Goal: Task Accomplishment & Management: Complete application form

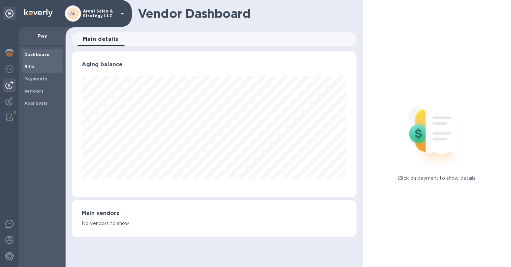
scroll to position [337664, 337525]
click at [38, 68] on span "Bills" at bounding box center [42, 67] width 36 height 7
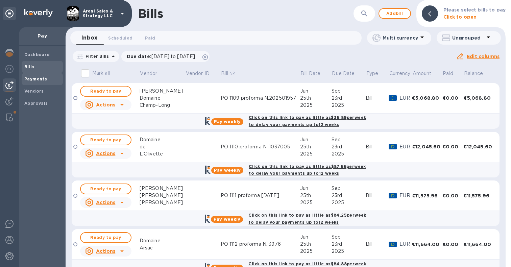
click at [42, 81] on span "Payments" at bounding box center [35, 79] width 23 height 7
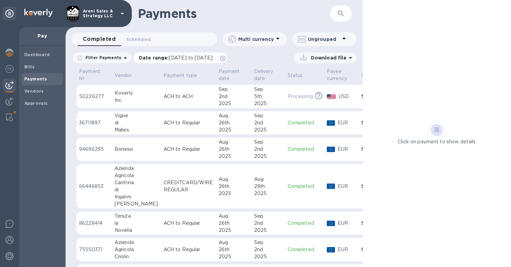
click at [225, 57] on icon at bounding box center [222, 58] width 5 height 5
click at [339, 14] on icon "button" at bounding box center [341, 13] width 8 height 8
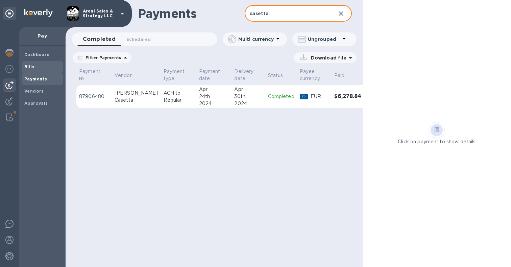
type input "casetta"
click at [31, 64] on span "Bills" at bounding box center [29, 67] width 10 height 7
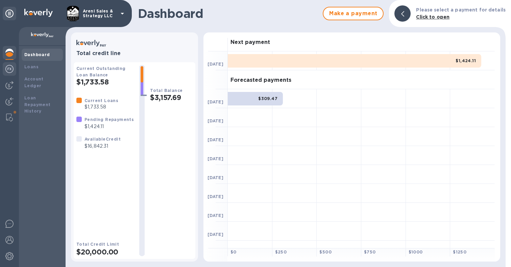
click at [9, 67] on img at bounding box center [9, 69] width 8 height 8
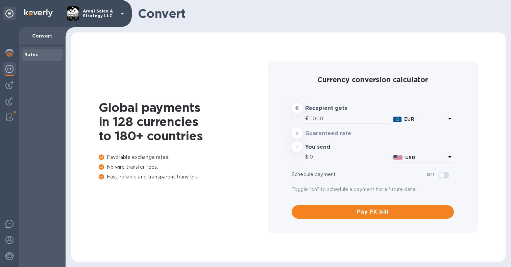
type input "1,168.29"
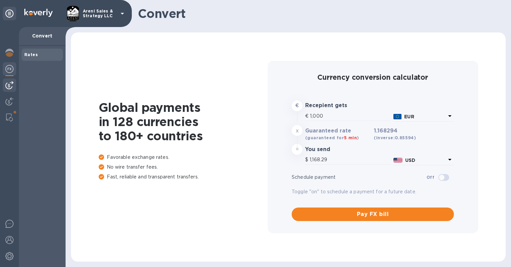
click at [11, 87] on img at bounding box center [9, 85] width 8 height 8
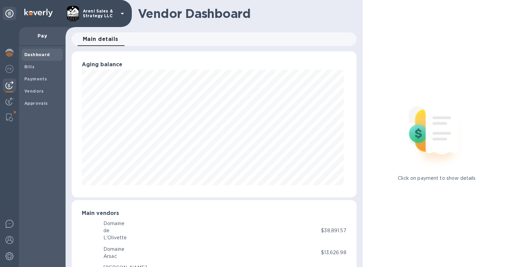
scroll to position [146, 282]
click at [42, 68] on span "Bills" at bounding box center [42, 67] width 36 height 7
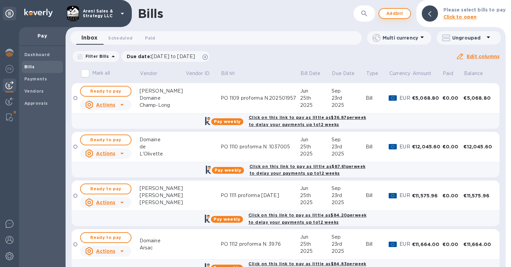
click at [405, 12] on span "Add bill" at bounding box center [394, 13] width 20 height 8
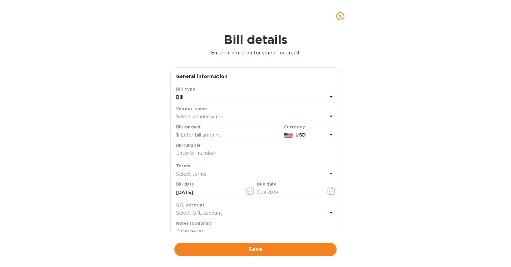
click at [231, 100] on div "Bill" at bounding box center [251, 97] width 151 height 9
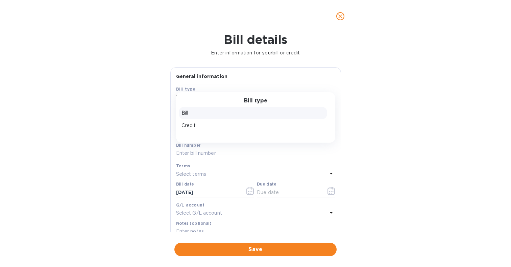
click at [207, 112] on p "Bill" at bounding box center [252, 112] width 143 height 7
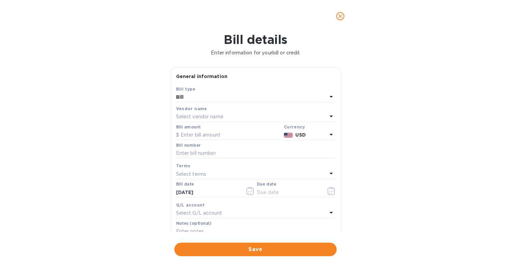
click at [203, 116] on p "Select vendor name" at bounding box center [199, 116] width 47 height 7
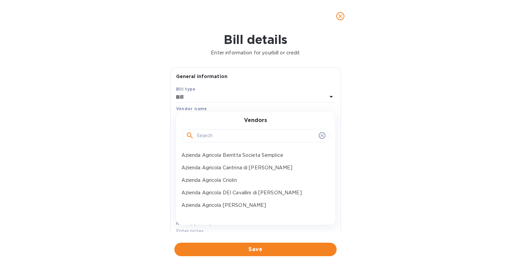
click at [203, 133] on input "text" at bounding box center [256, 136] width 119 height 10
type input "cas"
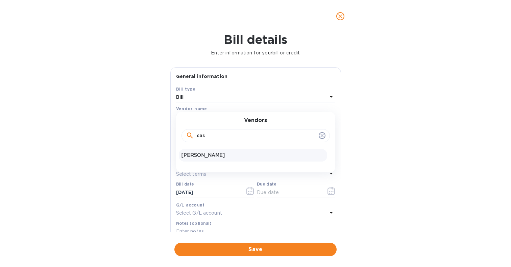
click at [200, 154] on p "[PERSON_NAME]" at bounding box center [252, 155] width 143 height 7
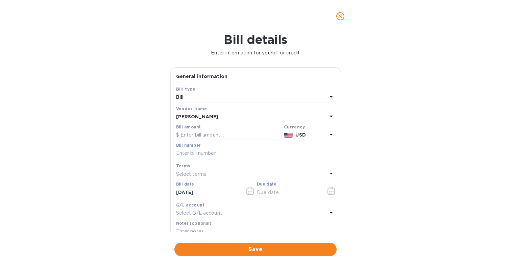
click at [322, 133] on p "USD" at bounding box center [310, 134] width 31 height 7
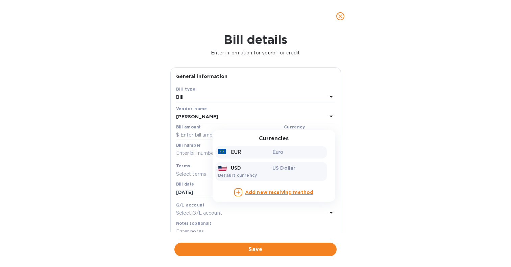
click at [237, 152] on p "EUR" at bounding box center [236, 152] width 10 height 7
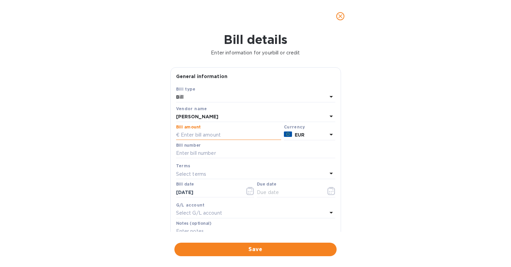
click at [218, 133] on input "text" at bounding box center [228, 135] width 105 height 10
type input "13,308"
click at [204, 153] on input "text" at bounding box center [255, 153] width 159 height 10
type input "6/25"
click at [195, 173] on p "Select terms" at bounding box center [191, 174] width 30 height 7
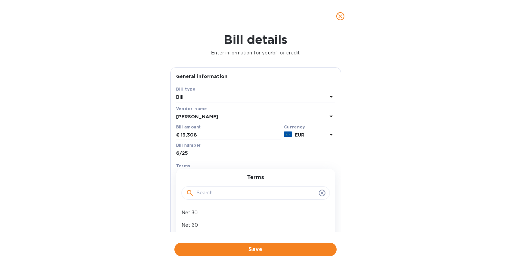
click at [203, 194] on input "text" at bounding box center [256, 193] width 119 height 10
type input "90 da"
click at [184, 209] on p "90 Days" at bounding box center [252, 212] width 143 height 7
type input "[DATE]"
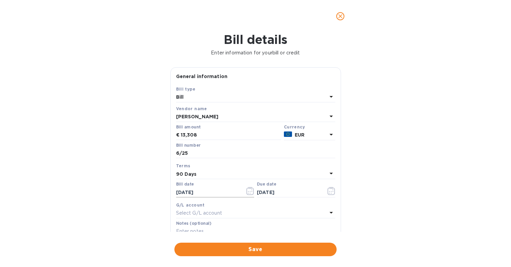
click at [247, 189] on icon "button" at bounding box center [250, 191] width 8 height 8
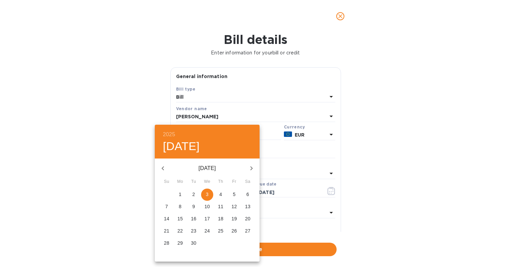
click at [164, 167] on icon "button" at bounding box center [163, 168] width 8 height 8
click at [252, 166] on icon "button" at bounding box center [251, 168] width 8 height 8
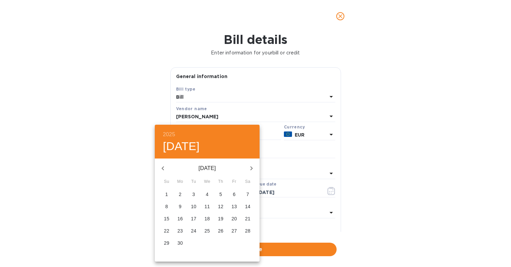
click at [433, 133] on div at bounding box center [255, 133] width 511 height 267
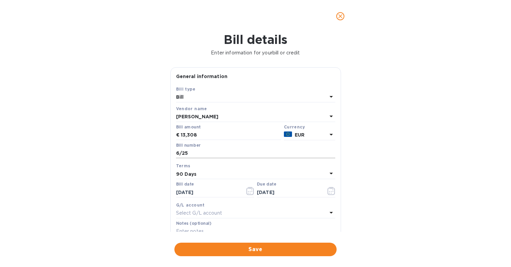
scroll to position [29, 0]
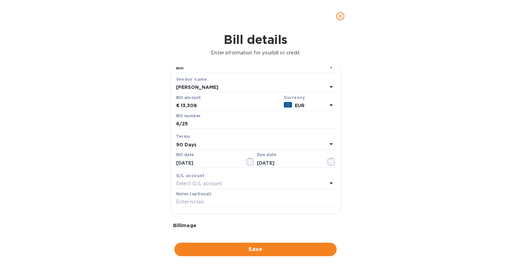
click at [199, 183] on p "Select G/L account" at bounding box center [199, 183] width 46 height 7
click at [199, 205] on input "text" at bounding box center [256, 203] width 119 height 10
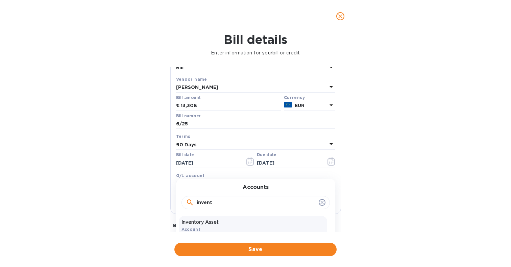
type input "invent"
click at [191, 222] on p "Inventory Asset" at bounding box center [252, 222] width 143 height 7
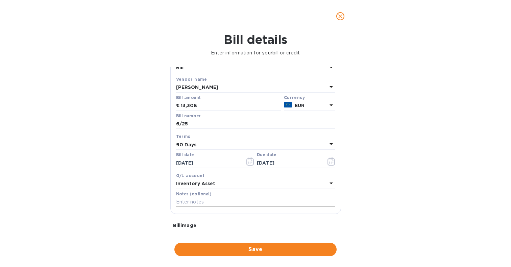
click at [228, 200] on input "text" at bounding box center [255, 202] width 159 height 10
type input "90 days from port"
click at [379, 193] on div "Bill details Enter information for your bill or credit General information Save…" at bounding box center [255, 149] width 511 height 234
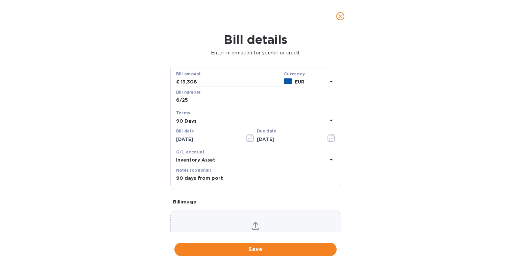
scroll to position [53, 0]
click at [176, 99] on input "6/25" at bounding box center [255, 101] width 159 height 10
type input "PO 1091 pro forma 6/25"
click at [247, 136] on icon "button" at bounding box center [250, 138] width 8 height 8
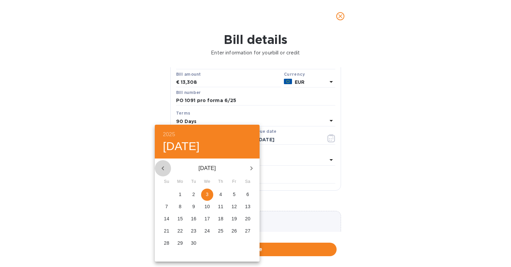
click at [164, 167] on icon "button" at bounding box center [163, 168] width 8 height 8
click at [181, 242] on p "26" at bounding box center [179, 243] width 5 height 7
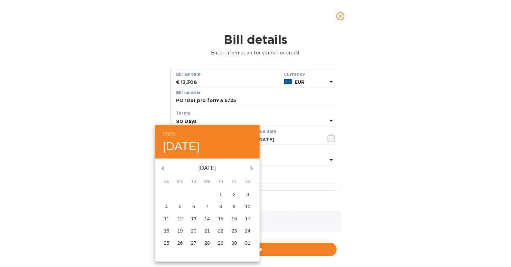
type input "[DATE]"
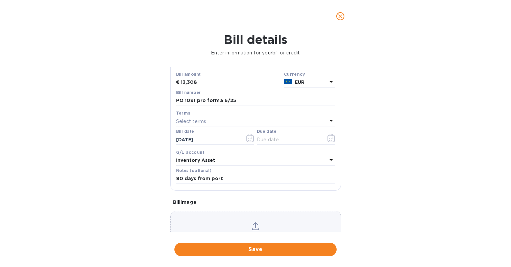
click at [231, 120] on div "Select terms" at bounding box center [251, 121] width 151 height 9
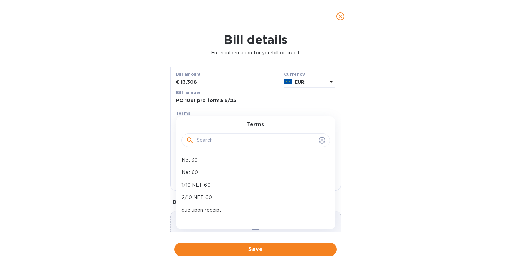
click at [222, 141] on input "text" at bounding box center [256, 140] width 119 height 10
type input "90"
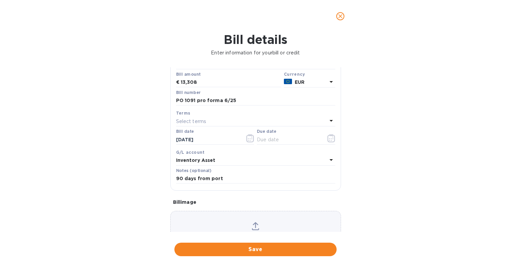
click at [386, 126] on div "Bill details Enter information for your bill or credit General information Save…" at bounding box center [255, 149] width 511 height 234
click at [236, 120] on div "Select terms" at bounding box center [251, 121] width 151 height 9
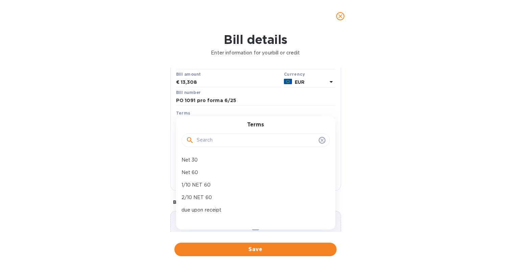
click at [198, 143] on input "text" at bounding box center [256, 140] width 119 height 10
type input "90"
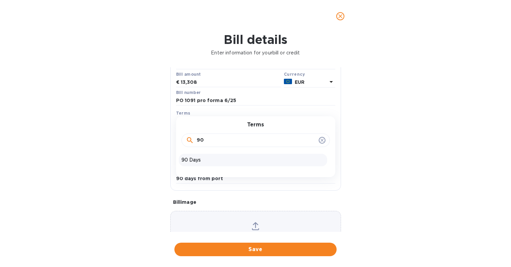
click at [189, 158] on p "90 Days" at bounding box center [252, 159] width 143 height 7
type input "[DATE]"
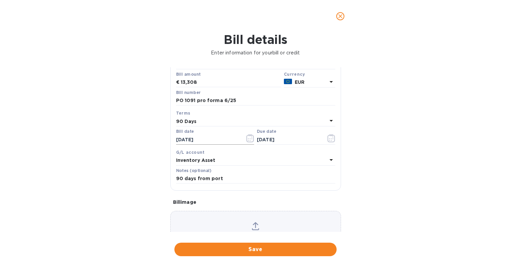
click at [250, 136] on icon "button" at bounding box center [250, 138] width 8 height 8
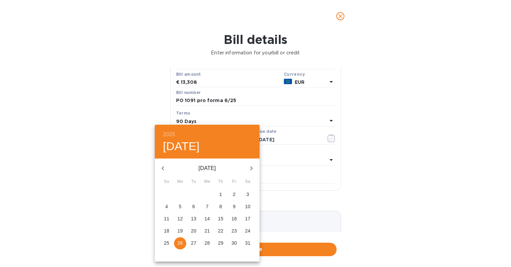
click at [205, 242] on p "28" at bounding box center [206, 243] width 5 height 7
type input "[DATE]"
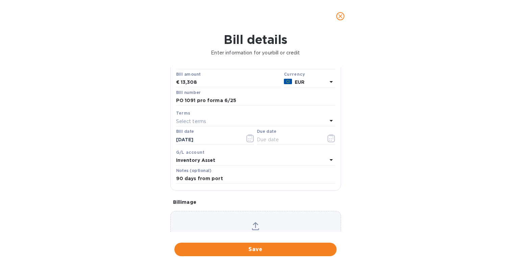
click at [212, 120] on div "Select terms" at bounding box center [251, 121] width 151 height 9
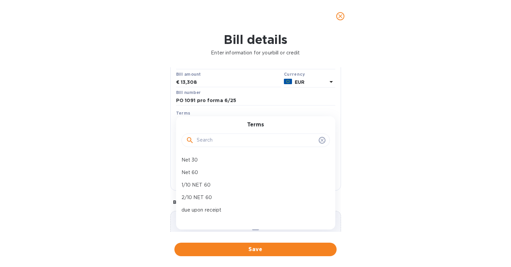
click at [199, 135] on input "text" at bounding box center [256, 140] width 119 height 10
type input "90"
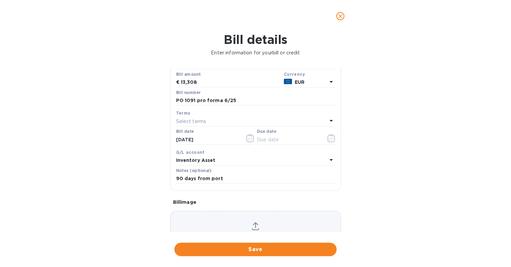
click at [357, 140] on div "Bill details Enter information for your bill or credit General information Save…" at bounding box center [255, 149] width 511 height 234
click at [235, 123] on div "Select terms" at bounding box center [251, 121] width 151 height 9
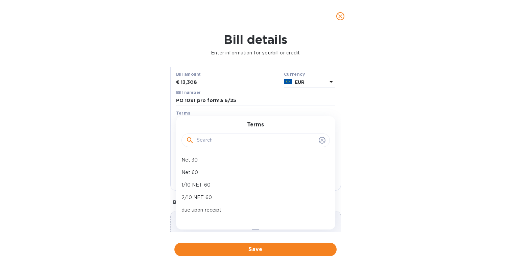
click at [209, 138] on input "text" at bounding box center [256, 140] width 119 height 10
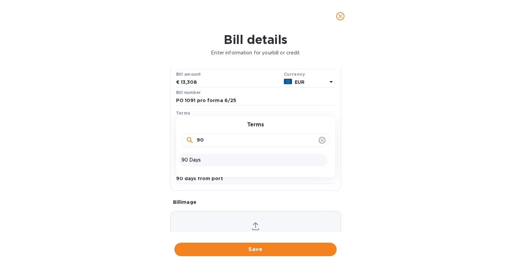
type input "90"
click at [210, 161] on p "90 Days" at bounding box center [252, 159] width 143 height 7
type input "[DATE]"
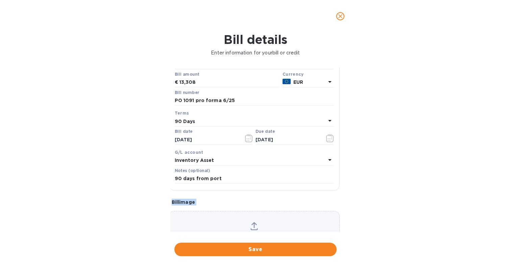
scroll to position [53, 2]
drag, startPoint x: 338, startPoint y: 176, endPoint x: 337, endPoint y: 206, distance: 30.1
click at [337, 206] on form "General information Save Bill type Bill Vendor name [PERSON_NAME] amount € 13,3…" at bounding box center [254, 140] width 171 height 250
click at [380, 168] on div "Bill details Enter information for your bill or credit General information Save…" at bounding box center [255, 149] width 511 height 234
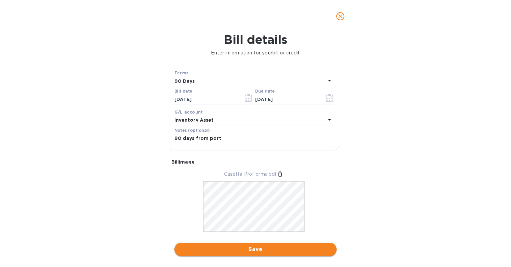
click at [269, 245] on span "Save" at bounding box center [255, 249] width 151 height 8
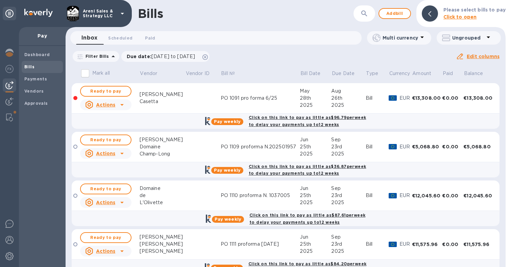
click at [152, 101] on div "Casetta" at bounding box center [163, 101] width 46 height 7
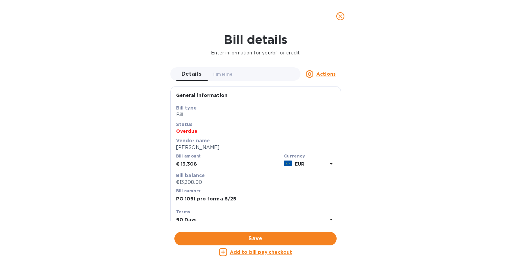
scroll to position [0, 0]
click at [341, 14] on icon "close" at bounding box center [340, 16] width 7 height 7
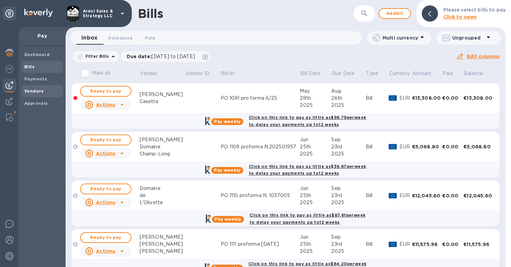
click at [35, 89] on b "Vendors" at bounding box center [34, 91] width 20 height 5
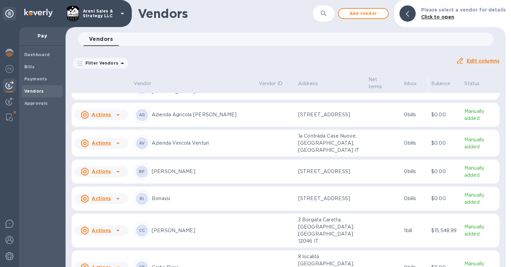
scroll to position [128, 0]
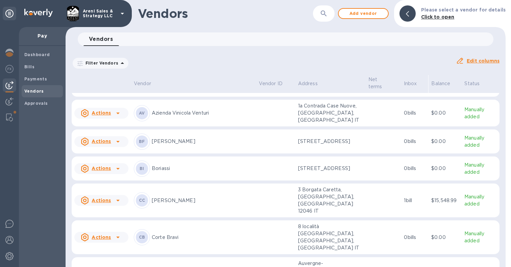
click at [165, 204] on p "[PERSON_NAME]" at bounding box center [203, 200] width 102 height 7
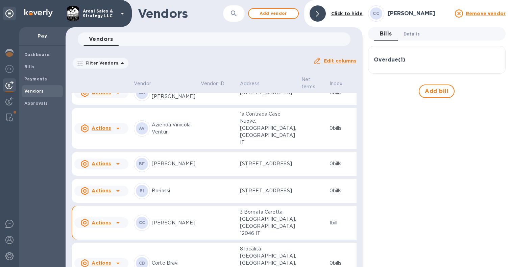
click at [414, 32] on span "Details 0" at bounding box center [411, 33] width 16 height 7
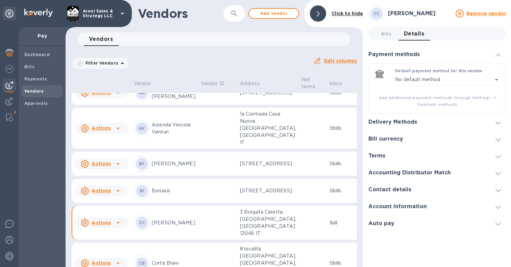
click at [495, 121] on icon at bounding box center [497, 122] width 5 height 3
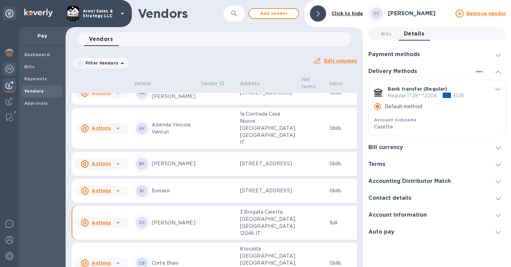
click at [10, 69] on img at bounding box center [9, 69] width 8 height 8
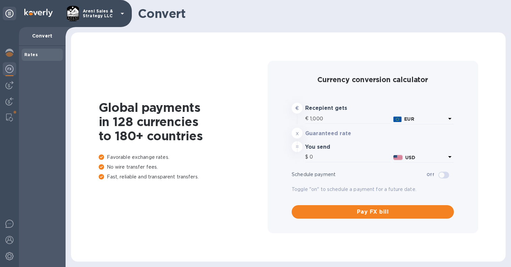
type input "1,168.6"
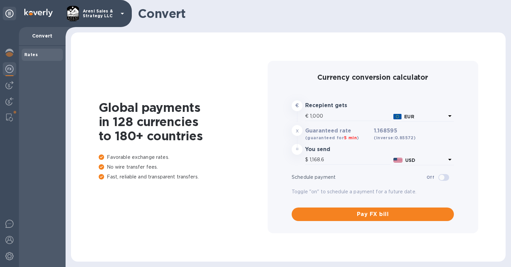
click at [38, 56] on div "Rates" at bounding box center [42, 54] width 36 height 7
click at [10, 86] on img at bounding box center [9, 85] width 8 height 8
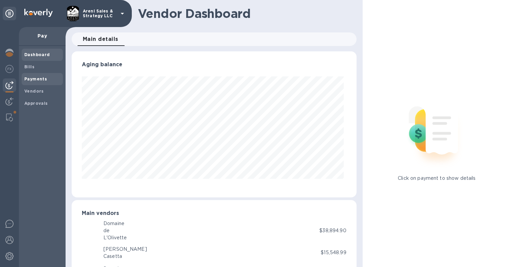
scroll to position [146, 282]
click at [38, 65] on span "Bills" at bounding box center [42, 67] width 36 height 7
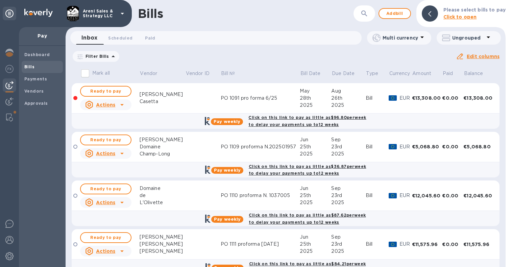
click at [0, 0] on icon at bounding box center [0, 0] width 0 height 0
click at [123, 93] on span "Ready to pay" at bounding box center [105, 91] width 39 height 8
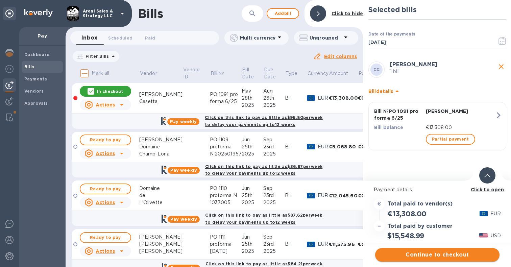
click at [434, 255] on span "Continue to checkout" at bounding box center [437, 255] width 114 height 8
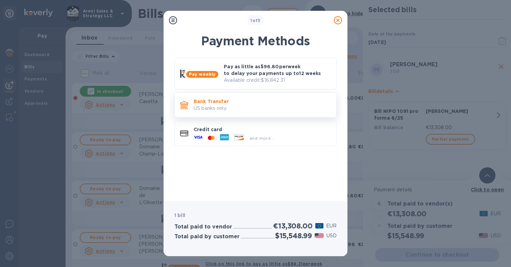
click at [259, 102] on p "Bank Transfer" at bounding box center [262, 101] width 137 height 7
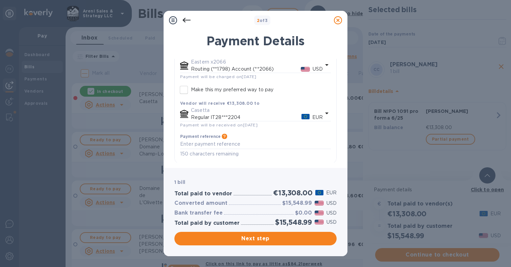
scroll to position [59, 0]
click at [259, 239] on span "Next step" at bounding box center [255, 238] width 151 height 8
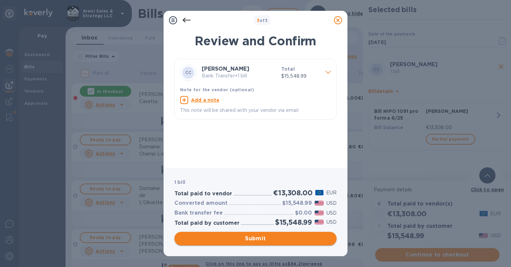
click at [250, 240] on span "Submit" at bounding box center [255, 238] width 151 height 8
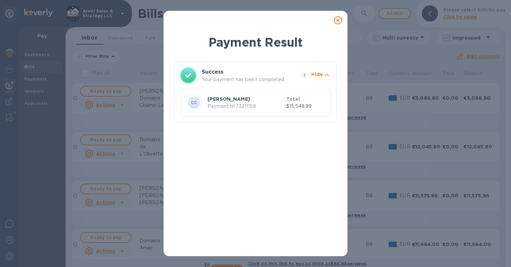
click at [338, 22] on icon at bounding box center [338, 20] width 8 height 8
